Goal: Find specific page/section: Find specific page/section

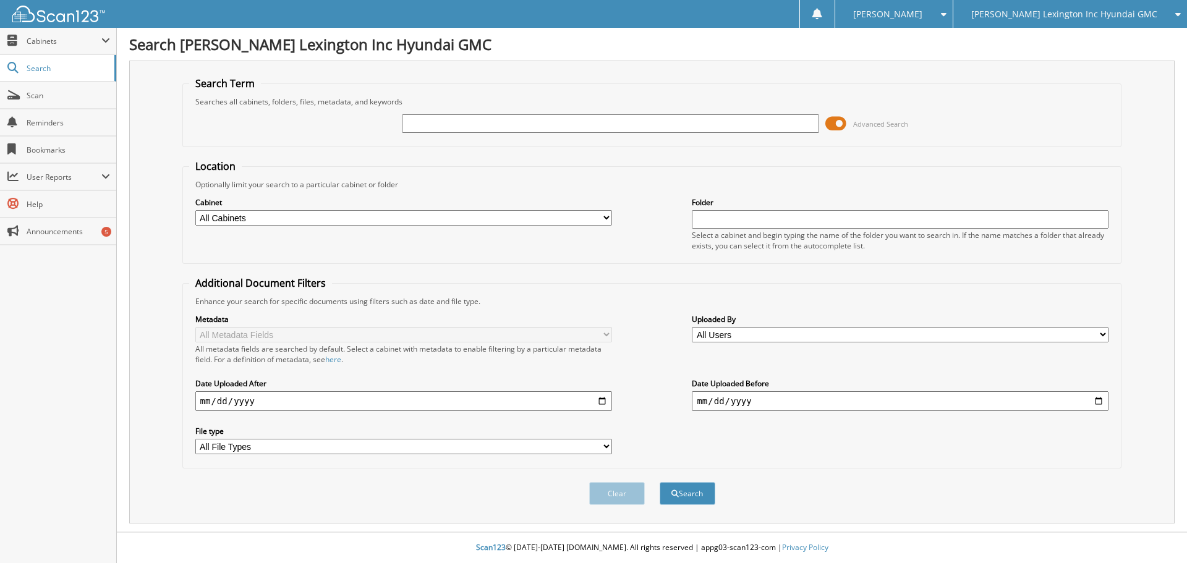
click at [1045, 12] on span "[PERSON_NAME] Lexington Inc Hyundai GMC" at bounding box center [1064, 14] width 186 height 7
click at [1041, 40] on link "[PERSON_NAME] Lexington Nissan Inc" at bounding box center [1070, 39] width 234 height 22
click at [417, 129] on input "text" at bounding box center [610, 123] width 417 height 19
type input "SY246614"
click at [700, 488] on button "Search" at bounding box center [688, 493] width 56 height 23
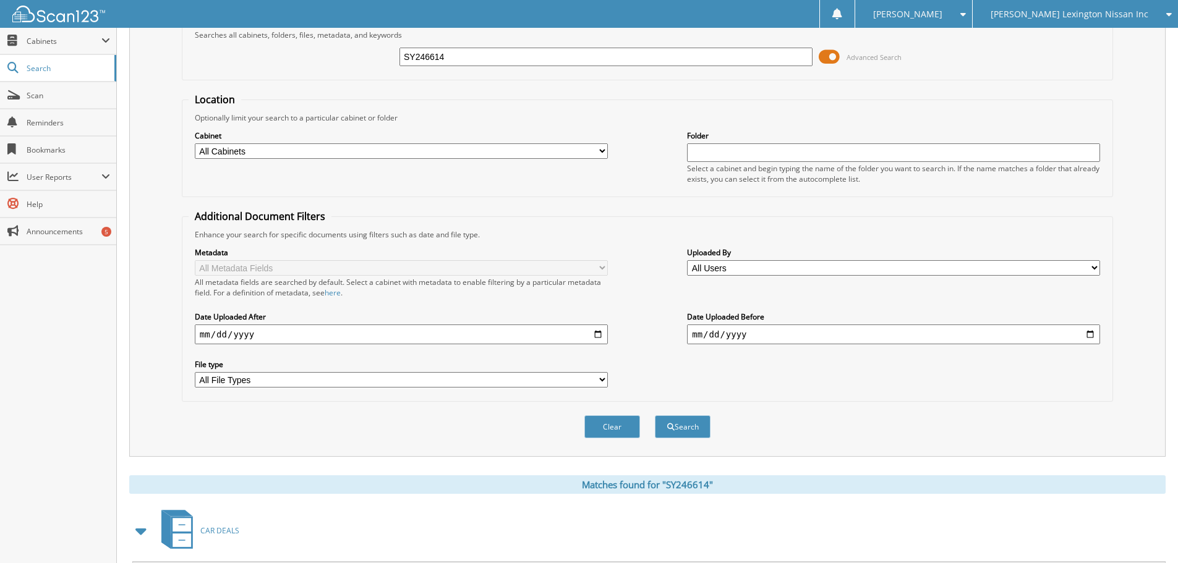
scroll to position [197, 0]
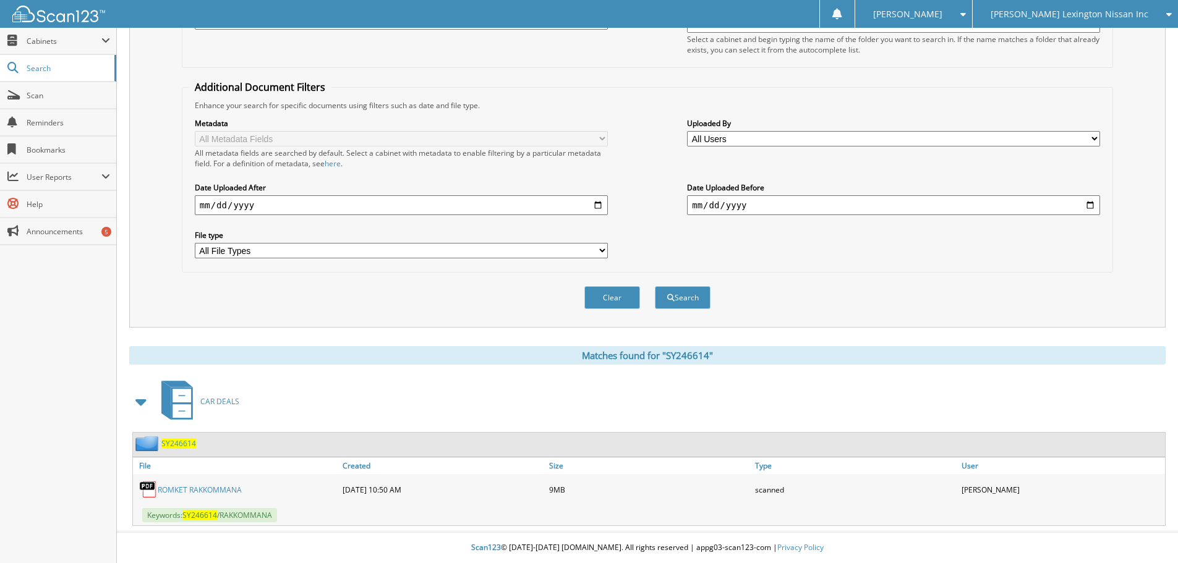
click at [196, 487] on link "ROMKET RAKKOMMANA" at bounding box center [200, 490] width 84 height 11
